Goal: Task Accomplishment & Management: Use online tool/utility

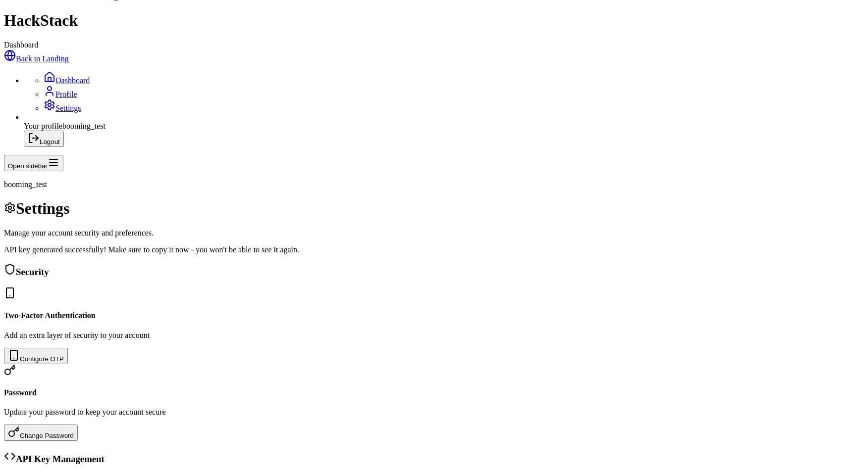
scroll to position [164, 0]
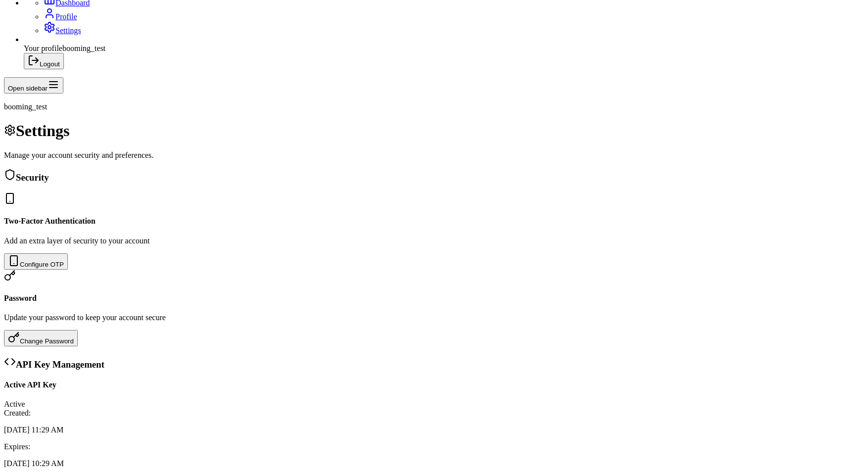
scroll to position [124, 0]
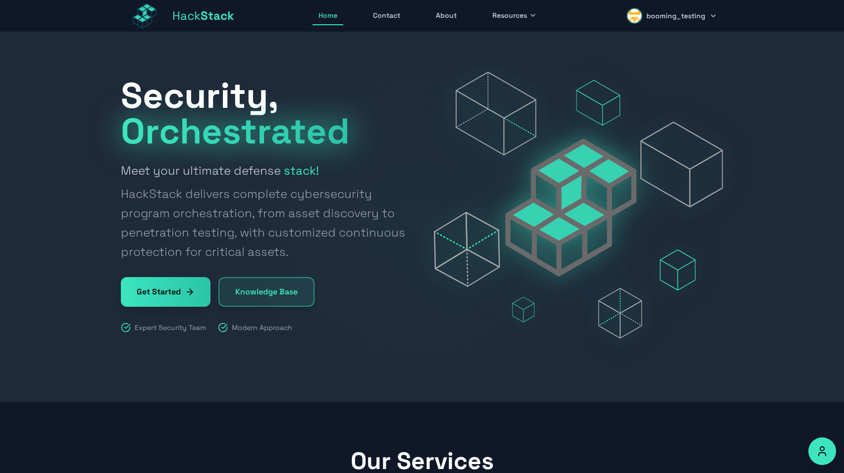
click at [678, 16] on span "booming_testing" at bounding box center [675, 16] width 59 height 10
click at [663, 38] on link "Dashboard" at bounding box center [676, 43] width 94 height 22
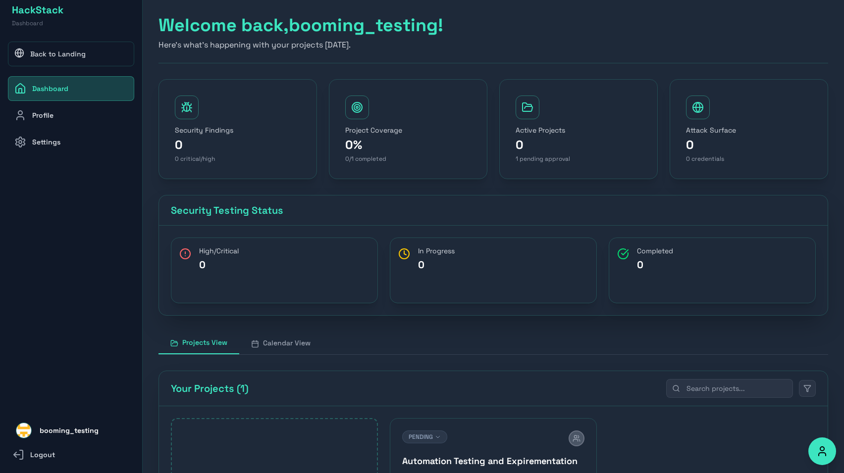
scroll to position [159, 0]
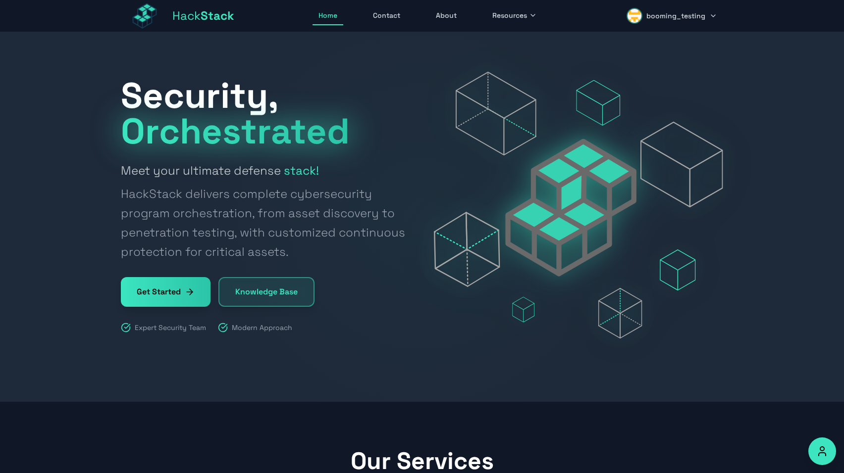
click at [692, 17] on span "booming_testing" at bounding box center [675, 16] width 59 height 10
click at [654, 45] on link "Dashboard" at bounding box center [676, 43] width 94 height 22
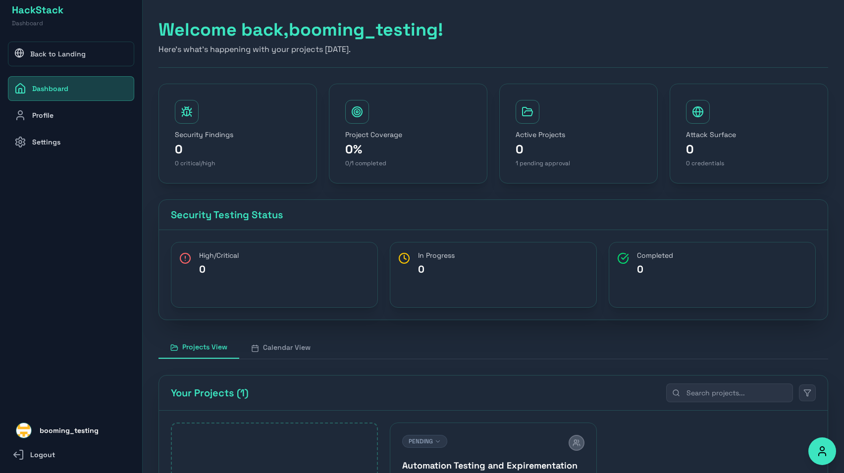
scroll to position [159, 0]
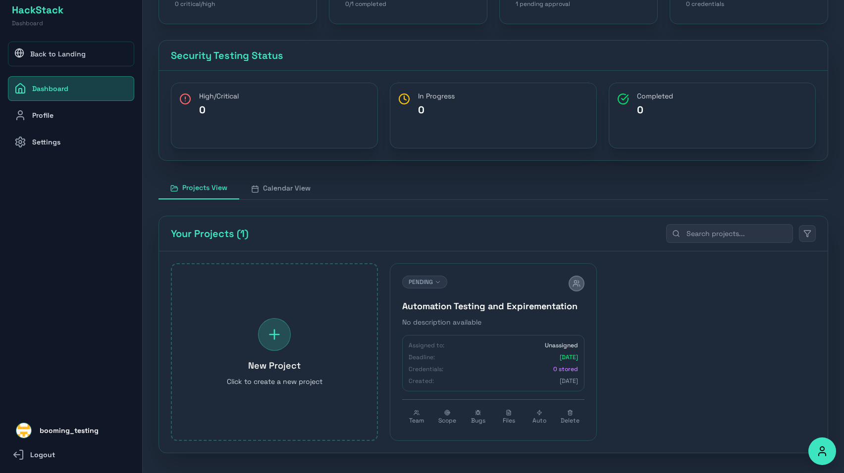
click at [472, 307] on h4 "Automation Testing and Expirementation" at bounding box center [493, 307] width 182 height 14
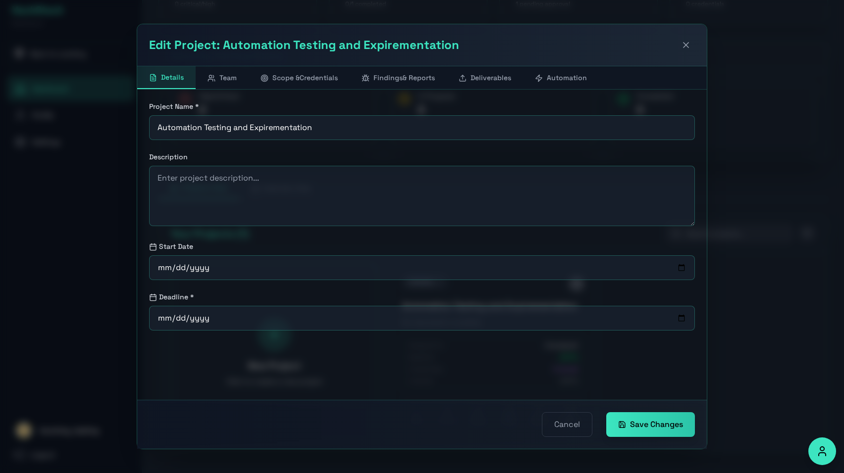
click at [557, 74] on button "Automation" at bounding box center [561, 77] width 76 height 23
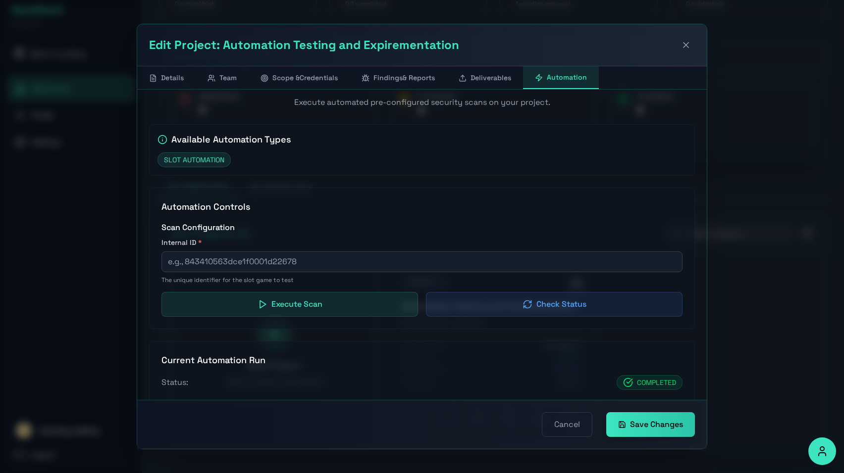
scroll to position [126, 0]
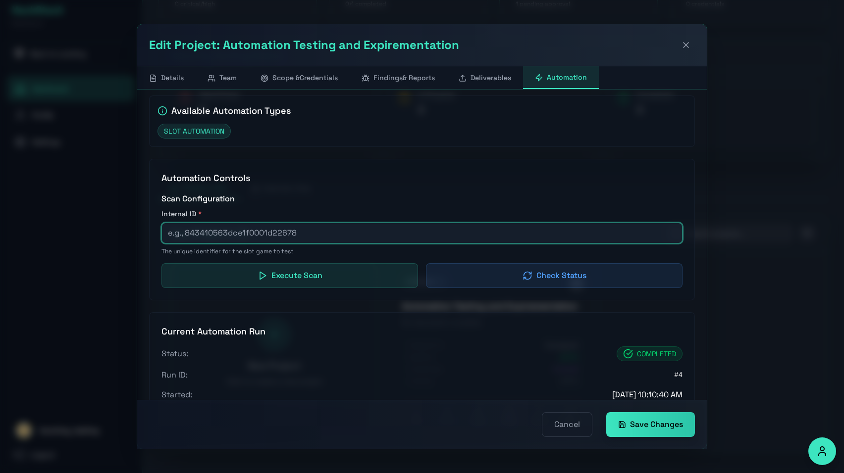
click at [254, 236] on input "text" at bounding box center [421, 233] width 521 height 21
click at [278, 232] on input "text" at bounding box center [421, 233] width 521 height 21
paste input "666810433dce1f0001d73561"
type input "666810433dce1f0001d73561"
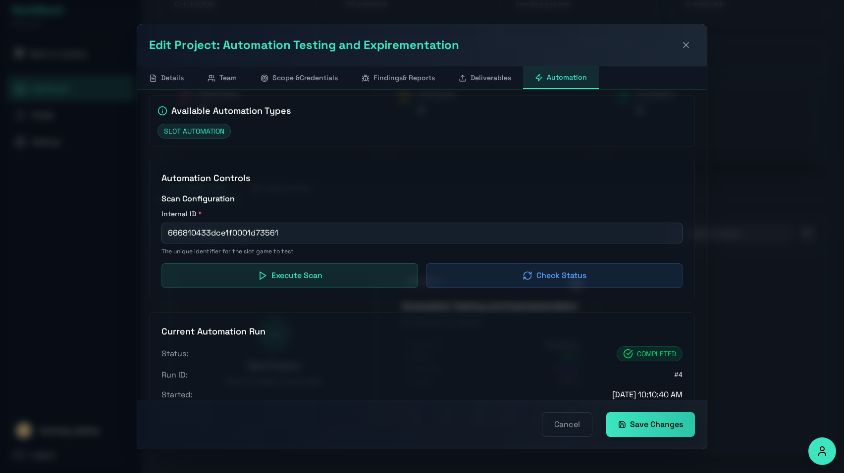
click at [300, 272] on button "Execute Scan" at bounding box center [289, 275] width 257 height 25
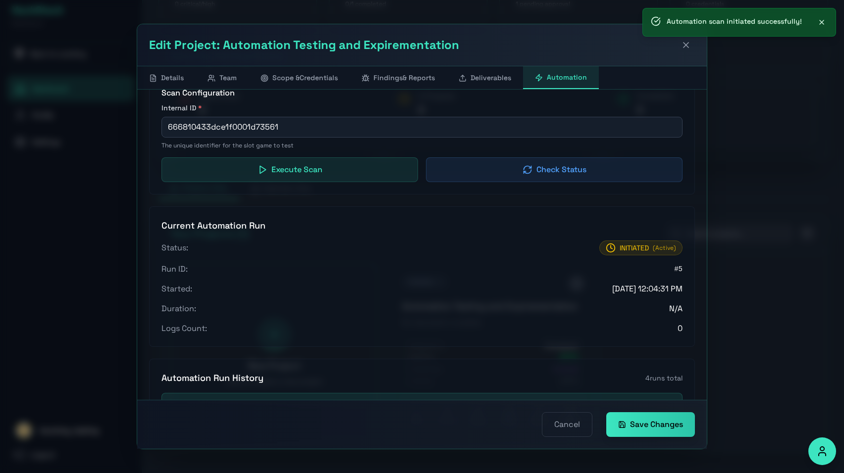
scroll to position [215, 0]
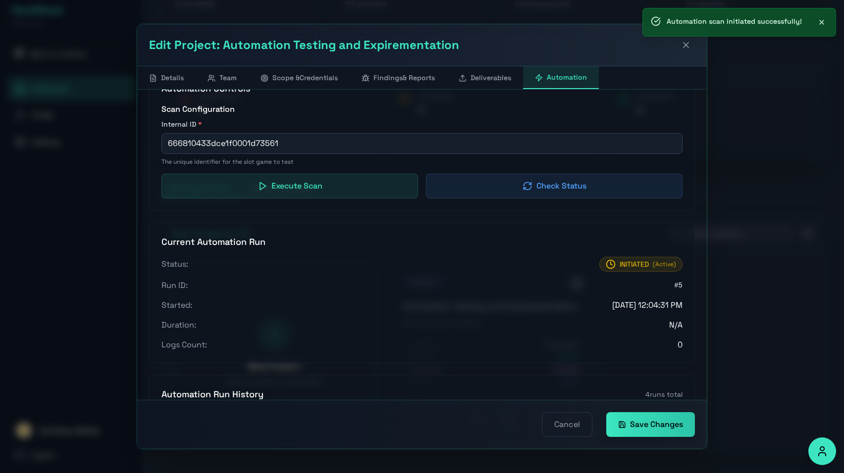
click at [565, 186] on button "Check Status" at bounding box center [554, 186] width 257 height 25
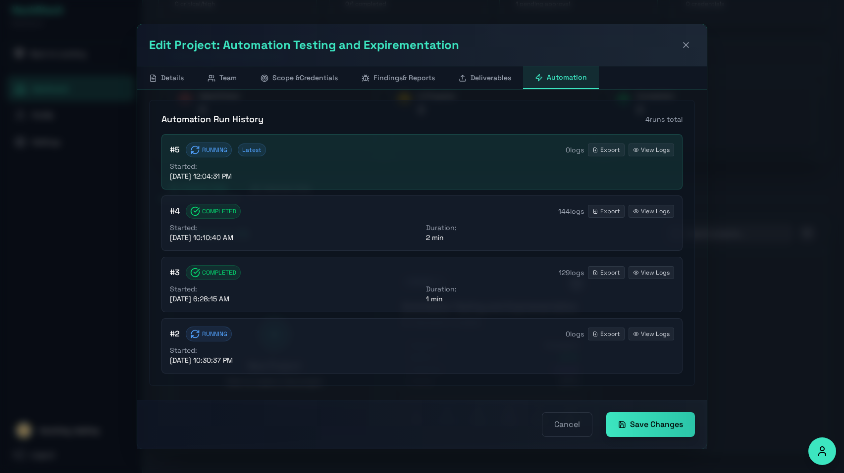
scroll to position [503, 0]
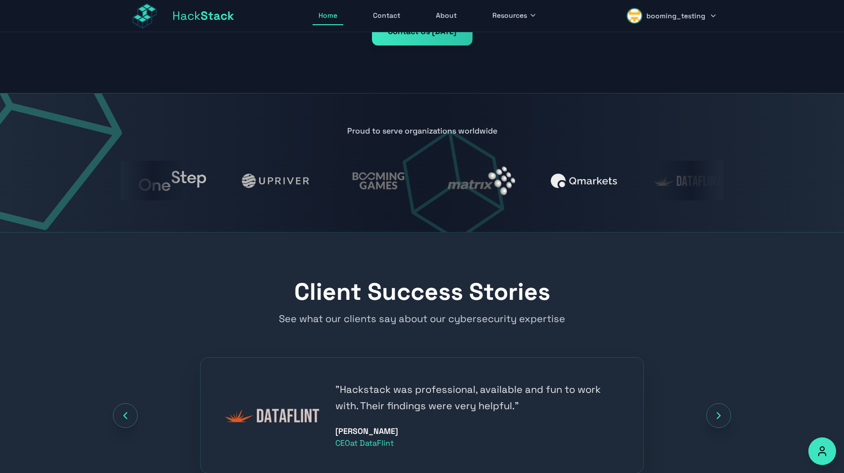
scroll to position [1008, 0]
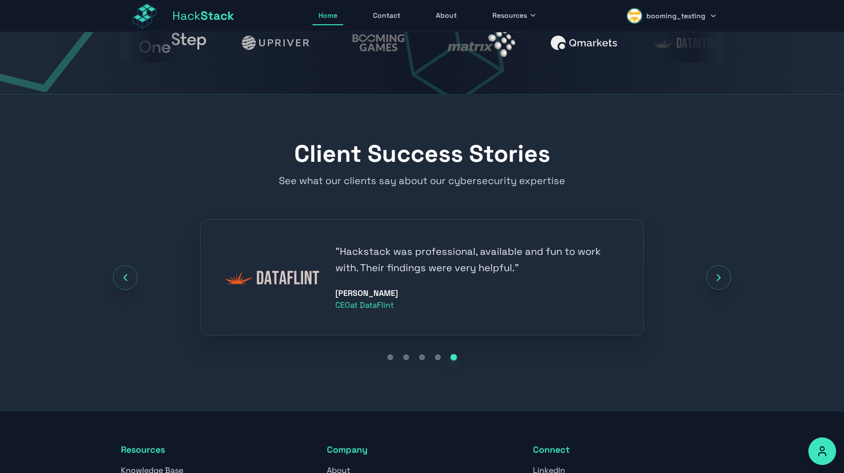
click at [720, 280] on icon "Next testimonial" at bounding box center [719, 278] width 12 height 12
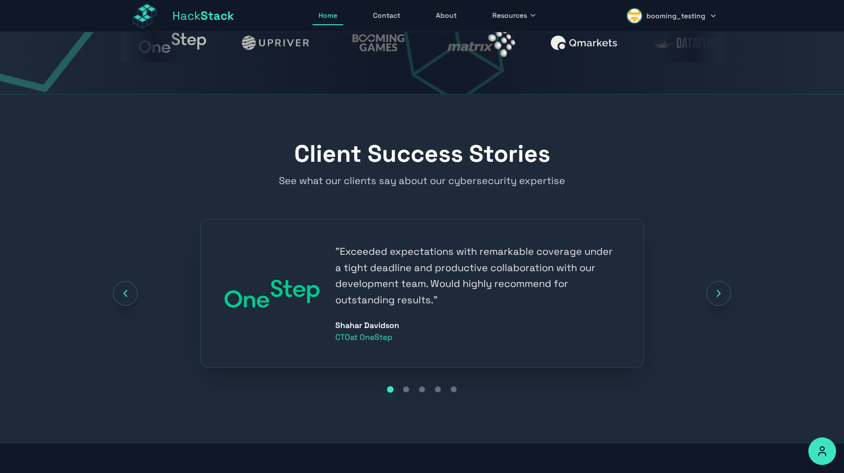
click at [720, 280] on div "" Exceeded expectations with remarkable coverage under a tight deadline and pro…" at bounding box center [422, 293] width 602 height 149
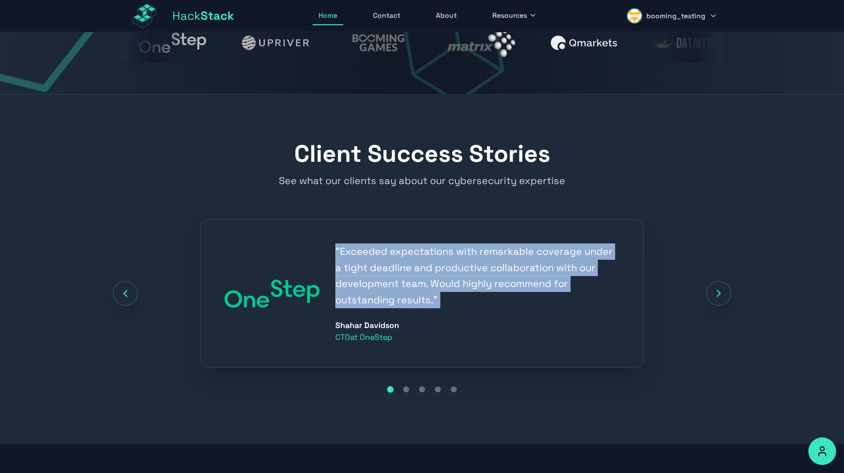
click at [720, 280] on div "" Exceeded expectations with remarkable coverage under a tight deadline and pro…" at bounding box center [422, 293] width 602 height 149
click at [686, 269] on div "" Exceeded expectations with remarkable coverage under a tight deadline and pro…" at bounding box center [422, 293] width 602 height 149
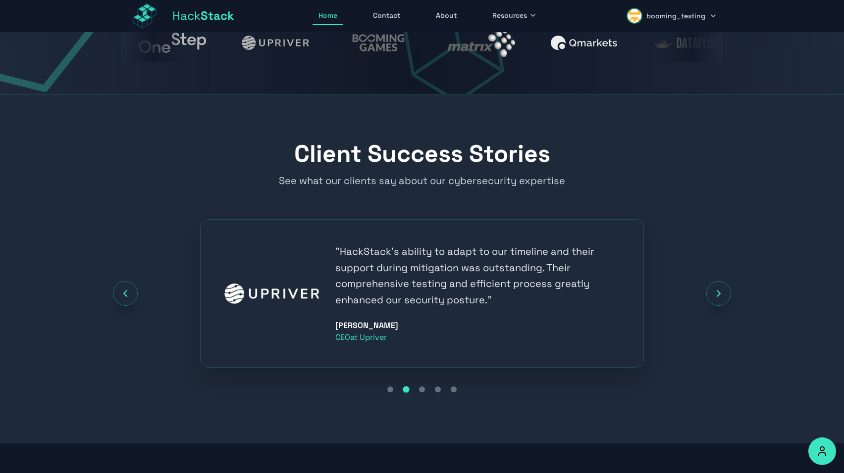
click at [715, 288] on icon "Next testimonial" at bounding box center [719, 294] width 12 height 12
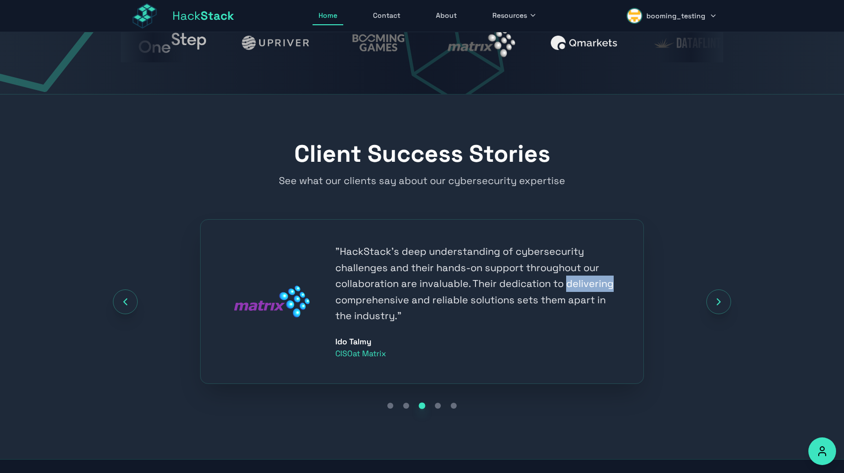
click at [715, 287] on div "" HackStack's deep understanding of cybersecurity challenges and their hands-on…" at bounding box center [422, 301] width 602 height 165
click at [728, 298] on button "Next testimonial" at bounding box center [718, 302] width 25 height 25
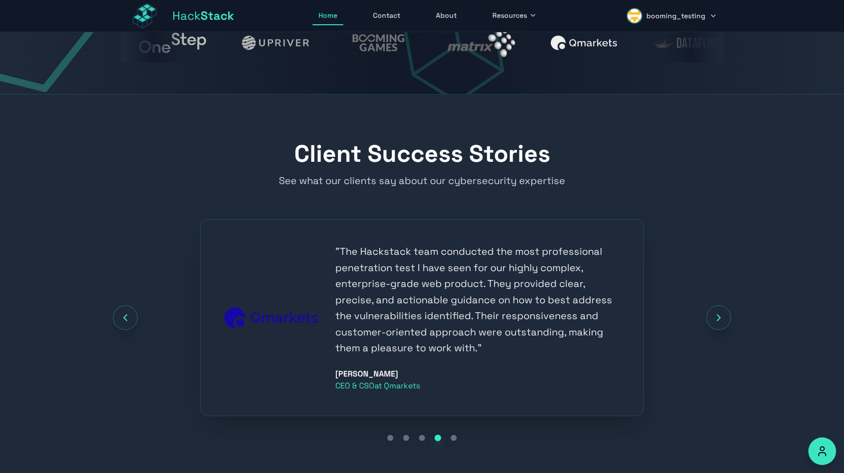
click at [700, 211] on div "Client Success Stories See what our clients say about our cybersecurity experti…" at bounding box center [422, 293] width 634 height 302
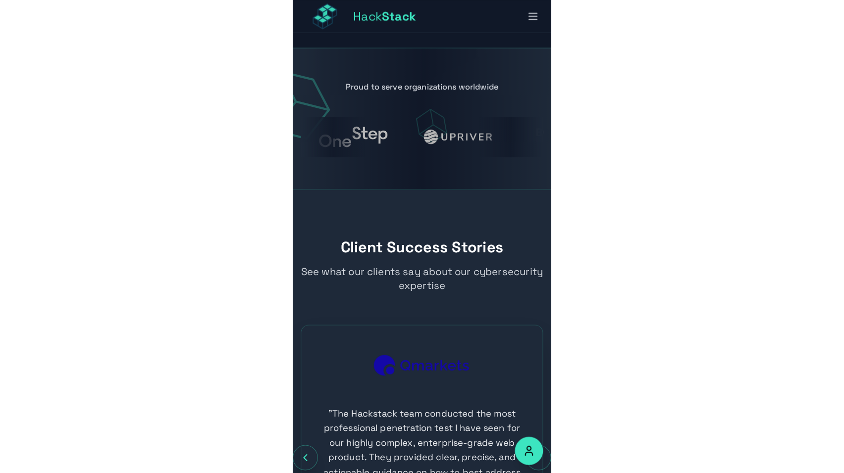
scroll to position [830, 0]
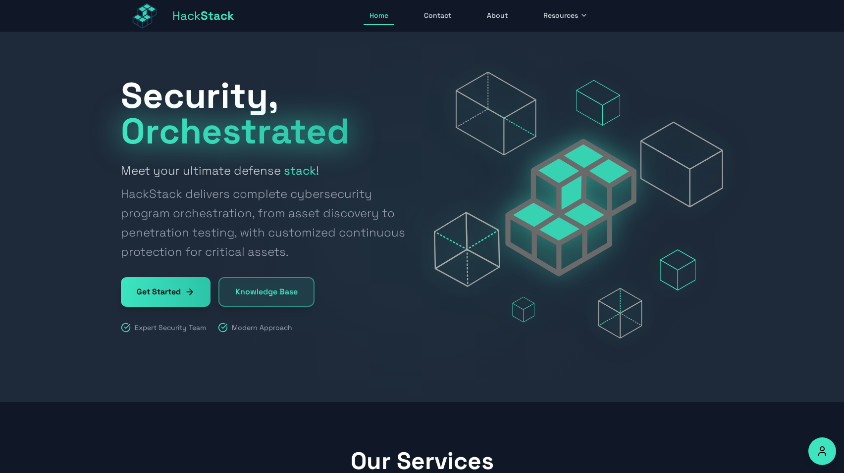
scroll to position [830, 0]
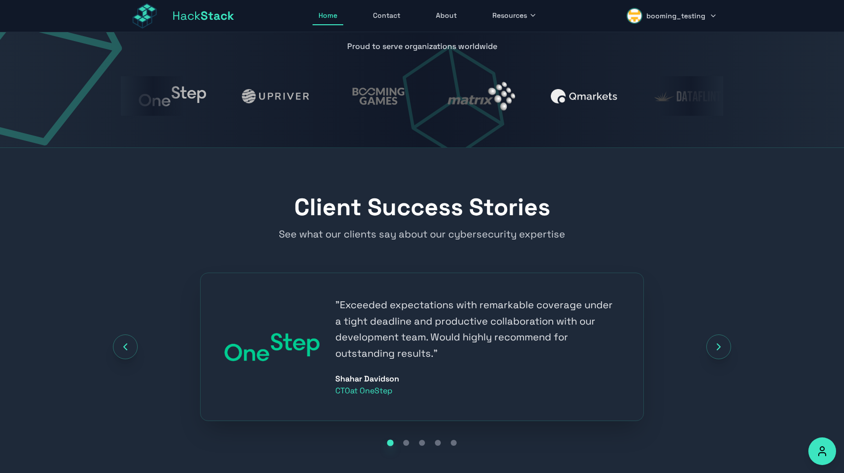
scroll to position [954, 0]
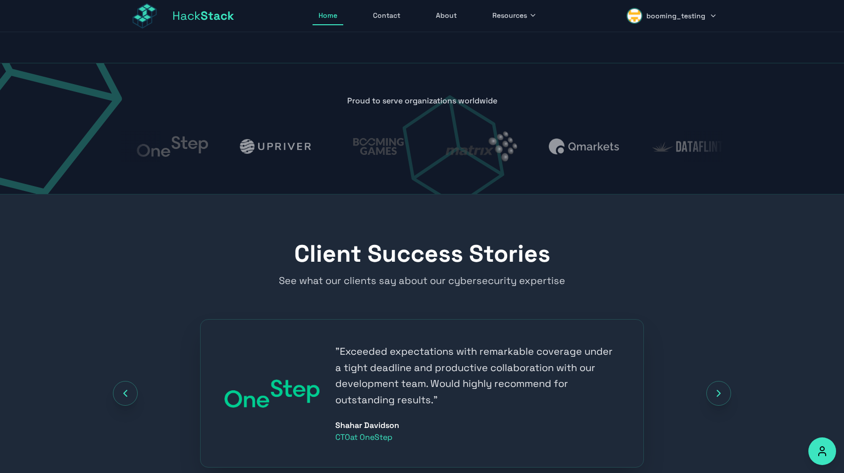
scroll to position [855, 0]
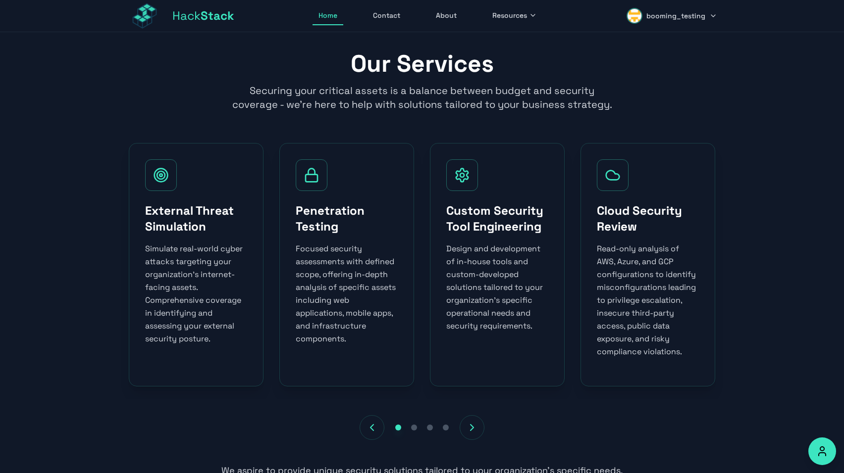
scroll to position [0, 0]
